Goal: Obtain resource: Download file/media

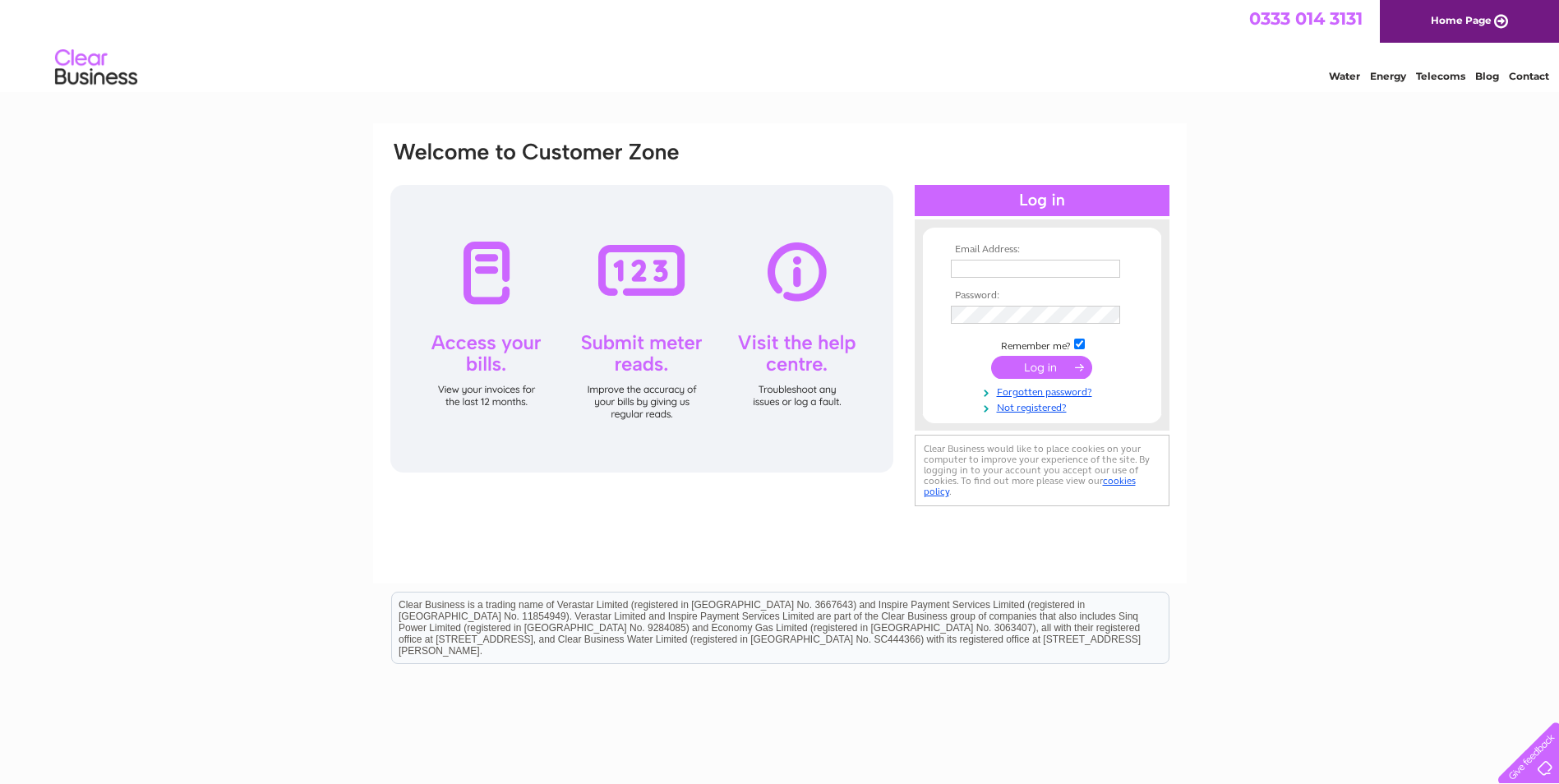
type input "paulgardias@tiscali.co.uk"
click at [1046, 365] on input "submit" at bounding box center [1041, 367] width 101 height 23
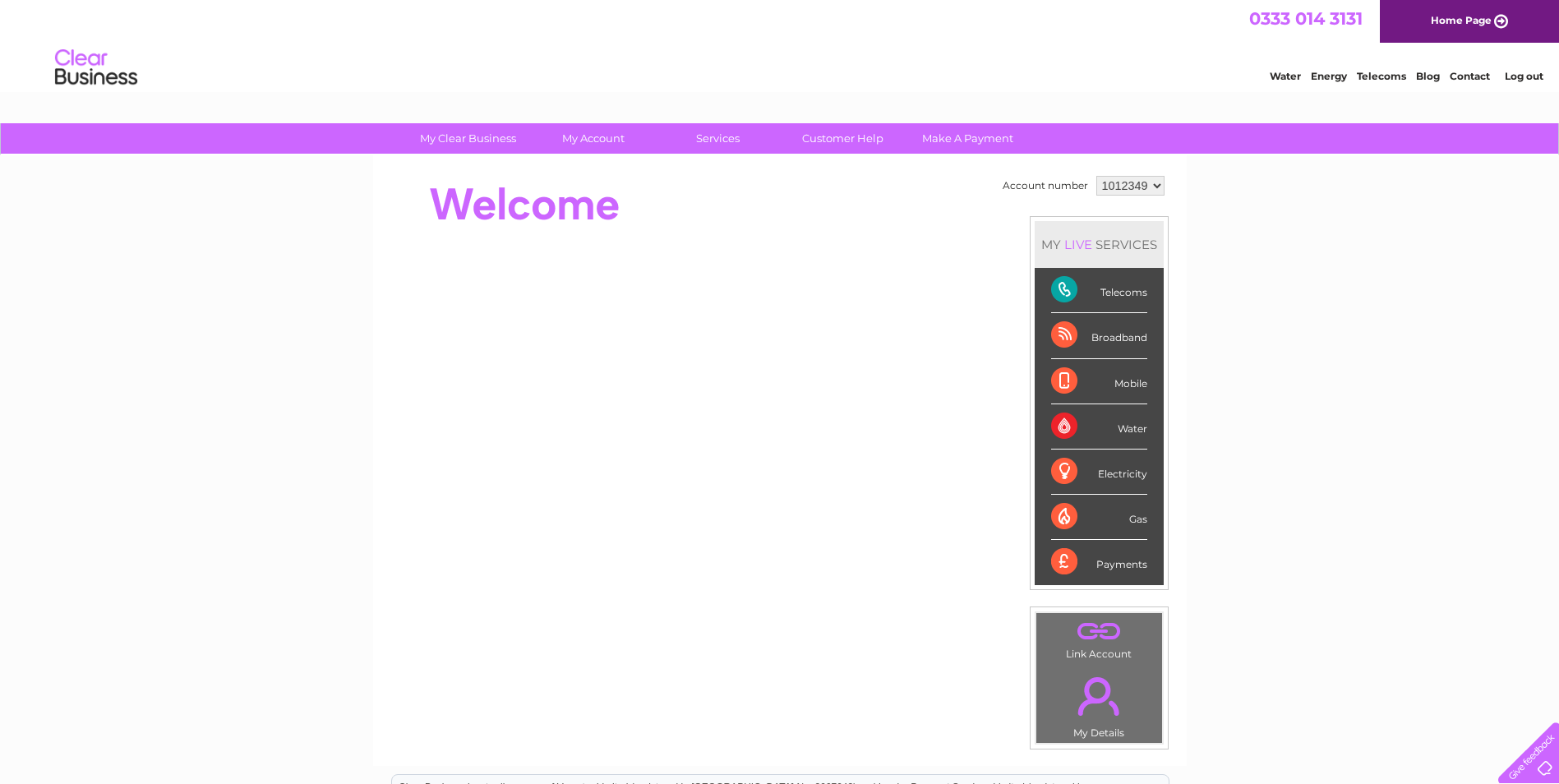
click at [1128, 184] on select "1012349" at bounding box center [1130, 185] width 69 height 19
click at [1201, 208] on div "My Clear Business Login Details My Details My Preferences Link Account My Accou…" at bounding box center [779, 585] width 1559 height 924
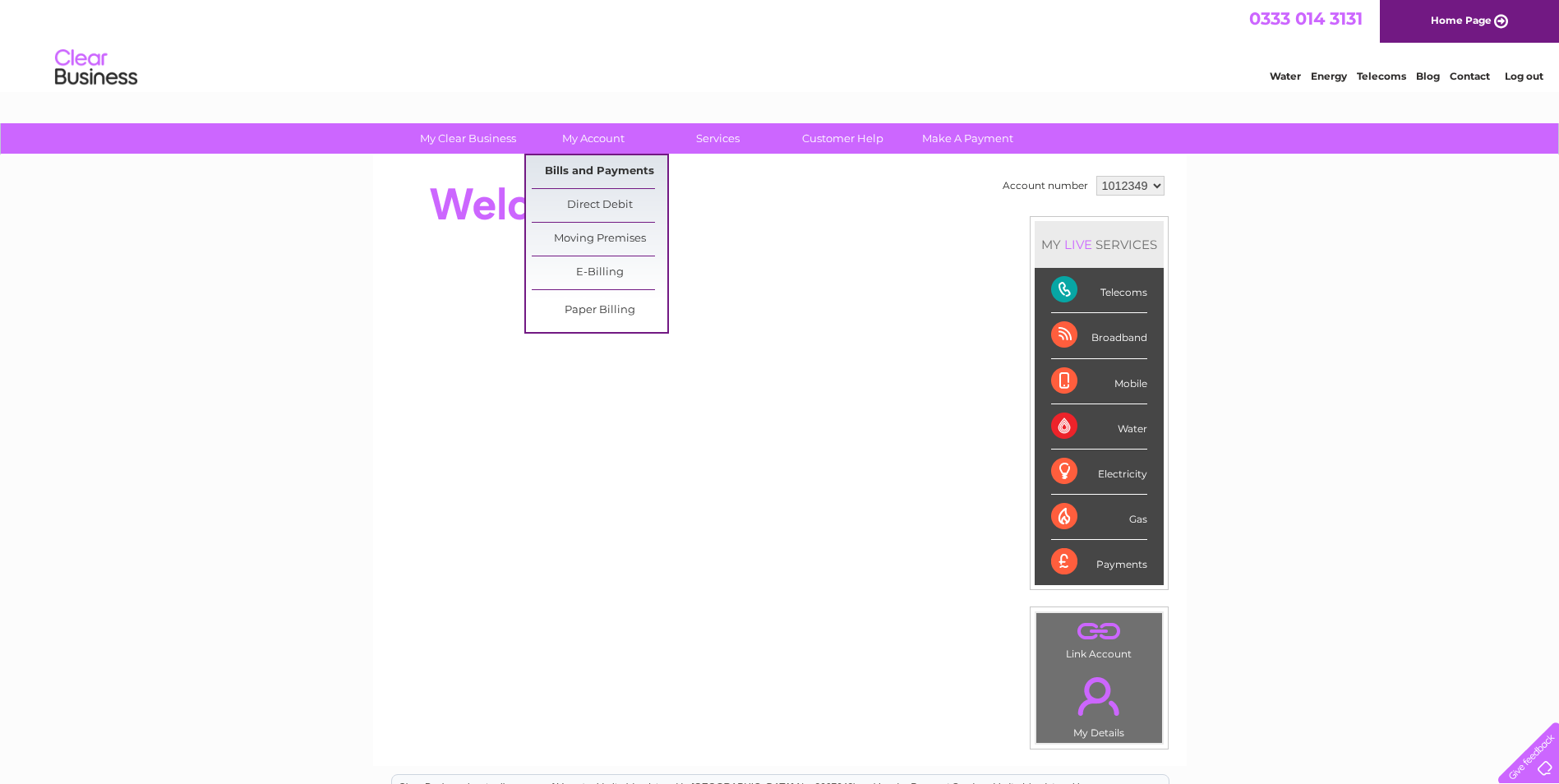
click at [601, 170] on link "Bills and Payments" at bounding box center [600, 172] width 135 height 33
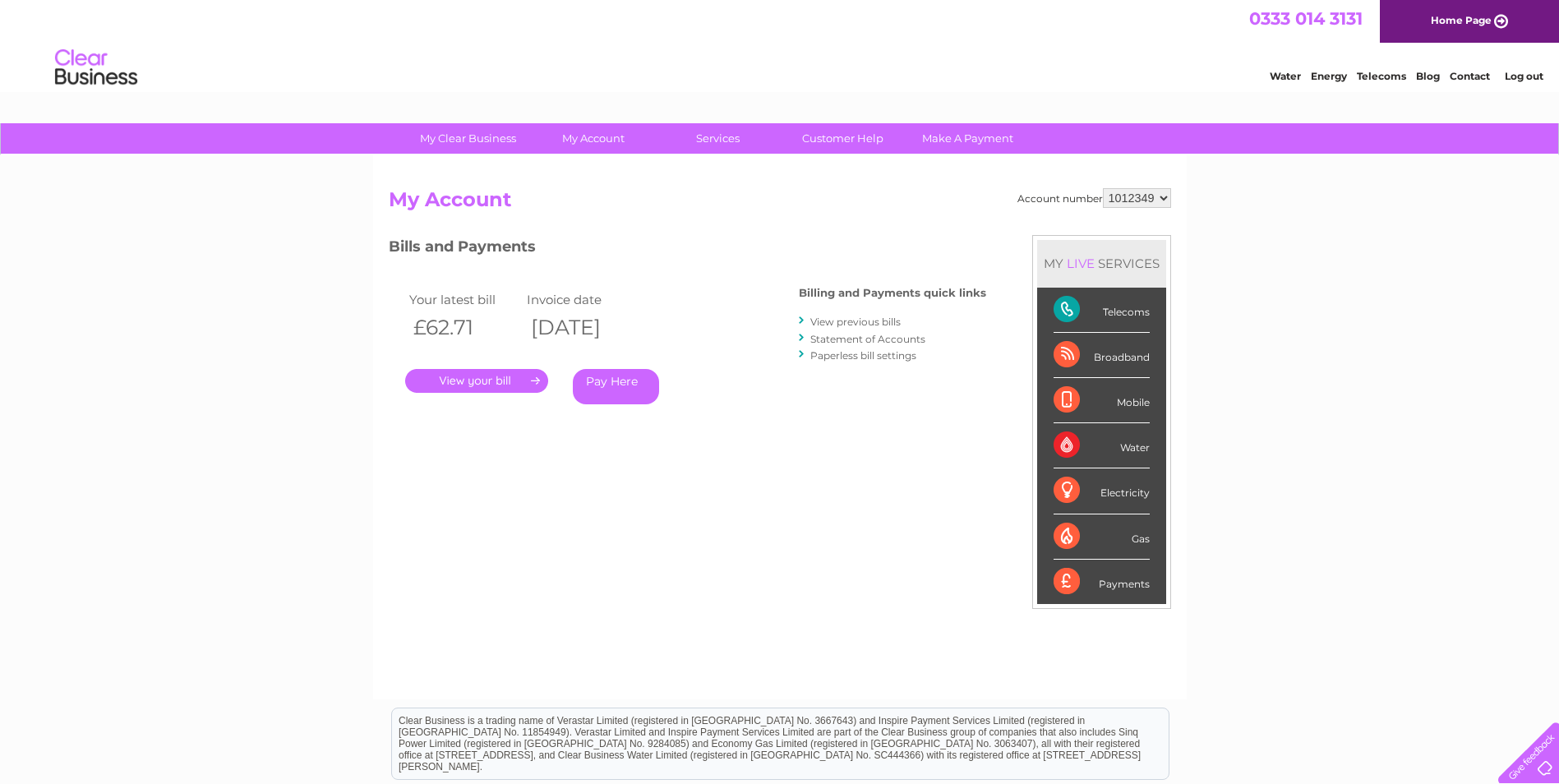
click at [475, 380] on link "." at bounding box center [476, 381] width 143 height 24
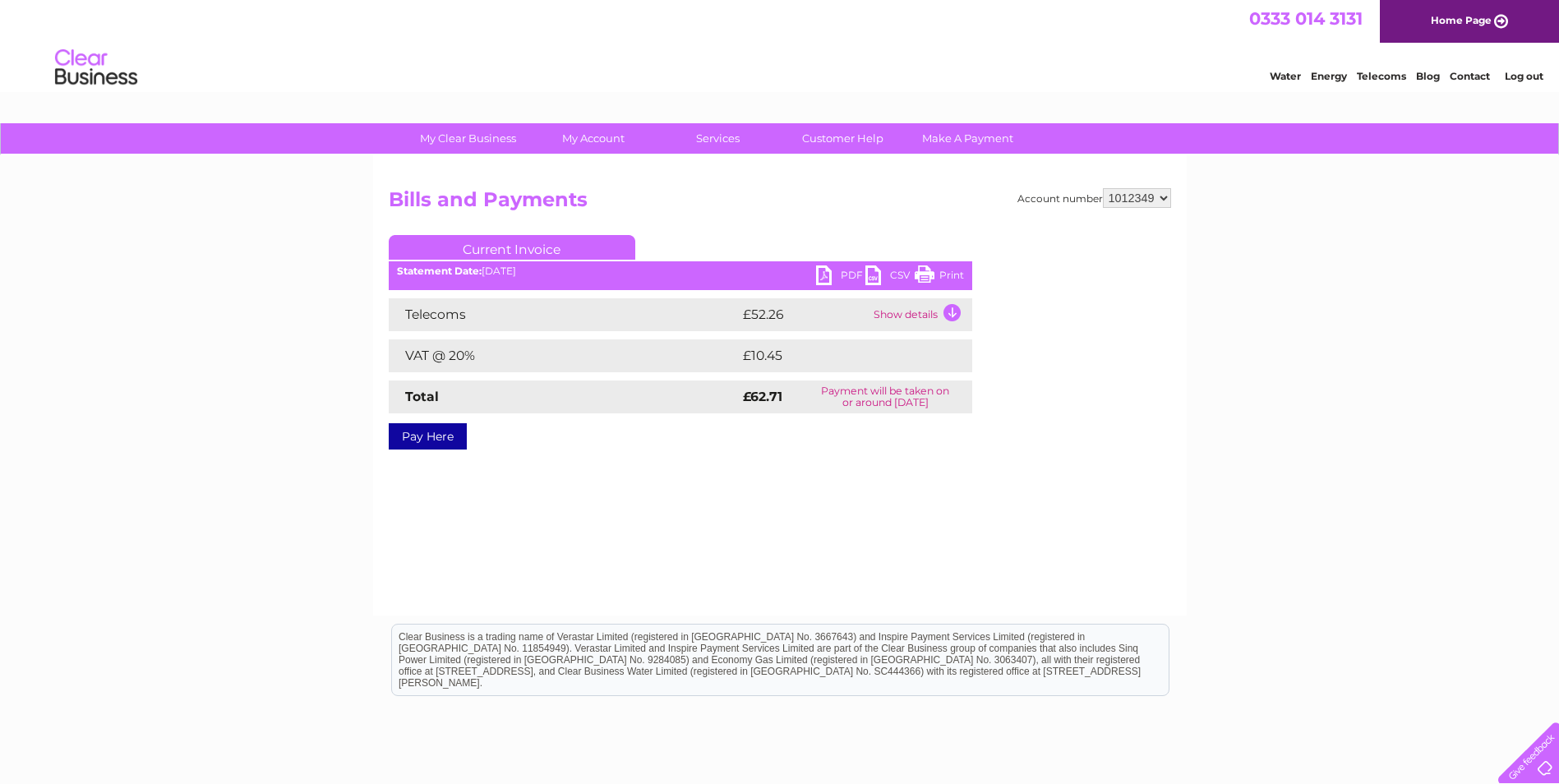
click at [930, 277] on link "Print" at bounding box center [939, 277] width 49 height 24
click at [826, 269] on link "PDF" at bounding box center [841, 277] width 49 height 24
click at [1522, 76] on link "Log out" at bounding box center [1524, 76] width 39 height 13
